Goal: Understand process/instructions: Learn how to perform a task or action

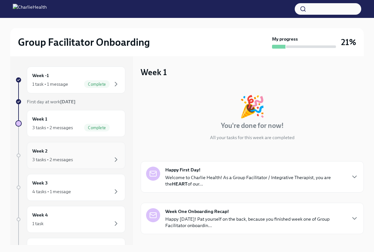
click at [70, 153] on div "Week 2 3 tasks • 2 messages" at bounding box center [75, 155] width 87 height 16
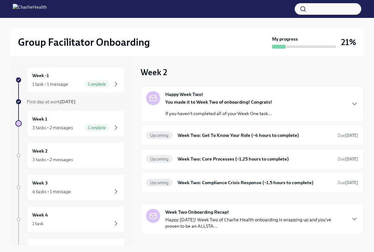
click at [241, 111] on p "If you haven't completed all of your Week One task..." at bounding box center [218, 113] width 107 height 6
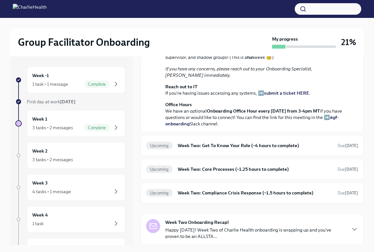
scroll to position [175, 0]
click at [256, 149] on h6 "Week Two: Get To Know Your Role (~4 hours to complete)" at bounding box center [255, 145] width 155 height 7
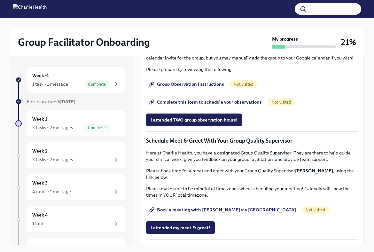
scroll to position [546, 0]
click at [223, 209] on span "Book a meeting with [PERSON_NAME] via [GEOGRAPHIC_DATA]" at bounding box center [222, 209] width 145 height 6
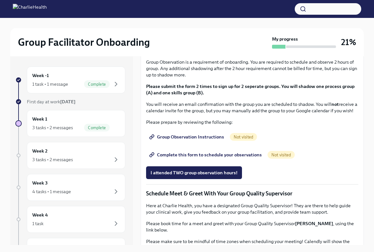
scroll to position [332, 0]
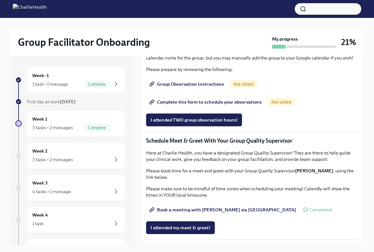
scroll to position [546, 0]
click at [80, 159] on div "3 tasks • 2 messages" at bounding box center [75, 159] width 87 height 8
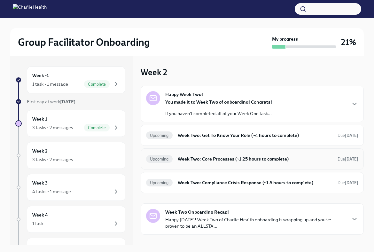
click at [205, 166] on div "Upcoming Week Two: Core Processes (~1.25 hours to complete) Due [DATE]" at bounding box center [251, 158] width 223 height 21
click at [215, 157] on h6 "Week Two: Core Processes (~1.25 hours to complete)" at bounding box center [255, 158] width 155 height 7
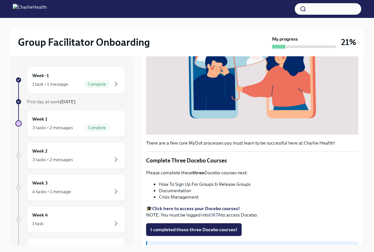
scroll to position [166, 0]
